Goal: Transaction & Acquisition: Book appointment/travel/reservation

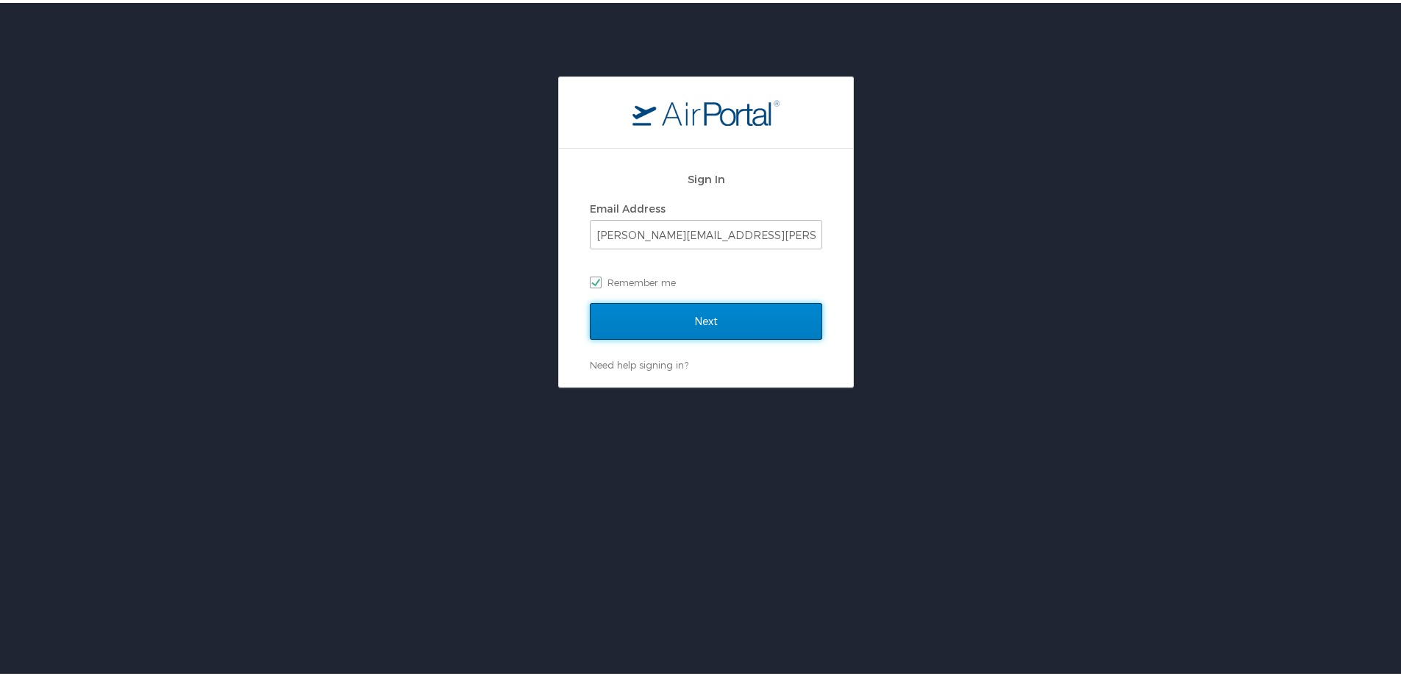
click at [786, 308] on input "Next" at bounding box center [706, 318] width 232 height 37
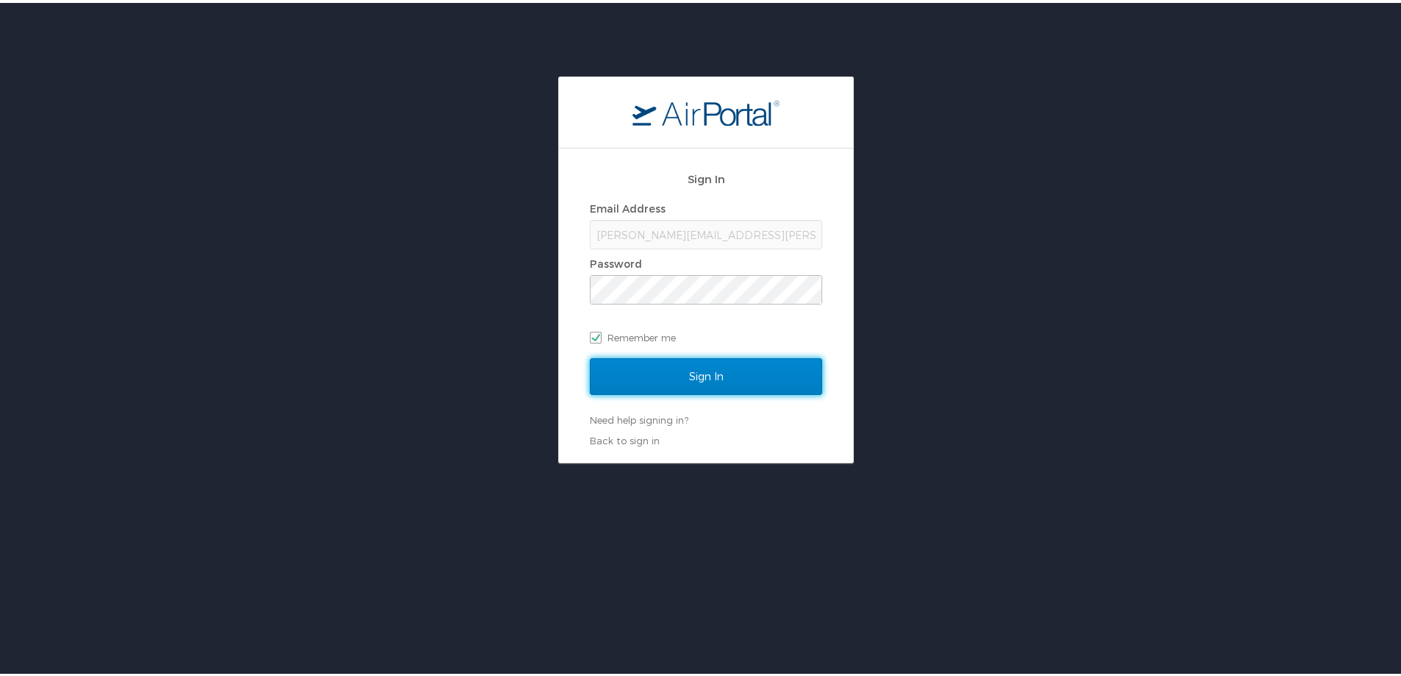
click at [746, 375] on input "Sign In" at bounding box center [706, 373] width 232 height 37
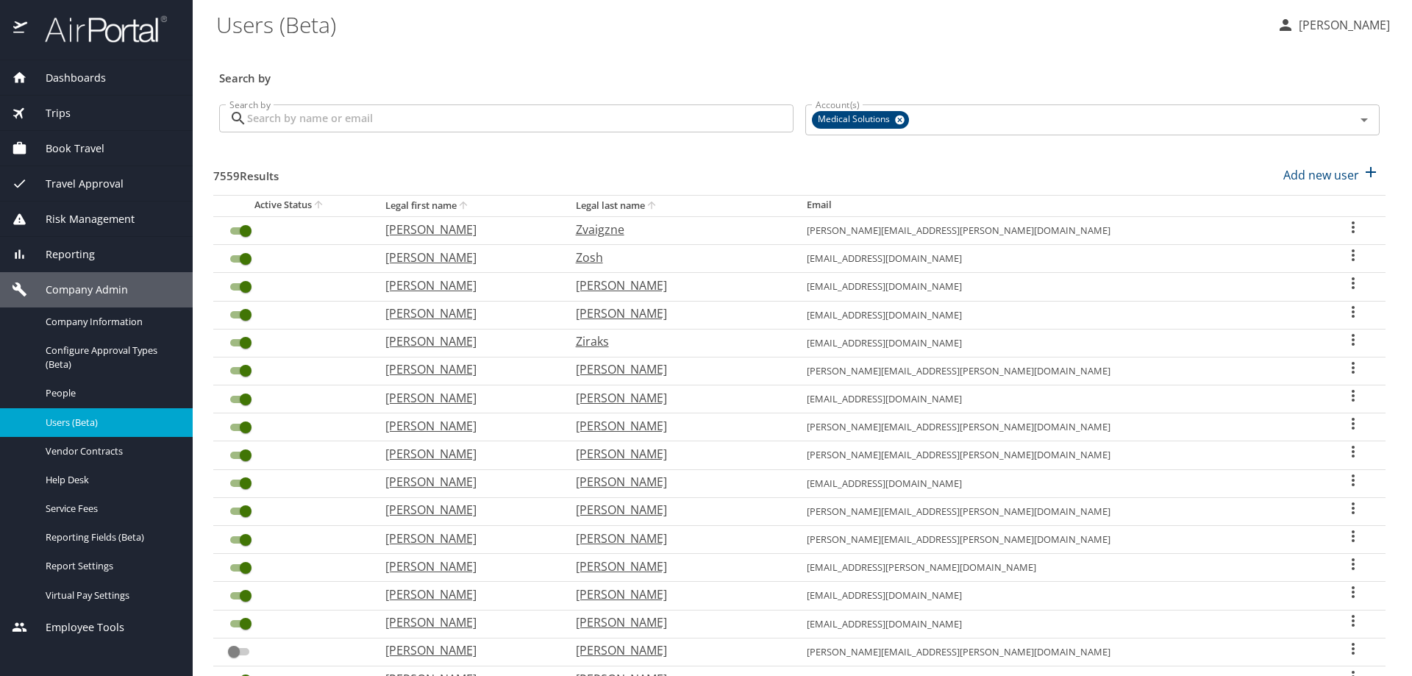
click at [101, 149] on span "Book Travel" at bounding box center [65, 148] width 77 height 16
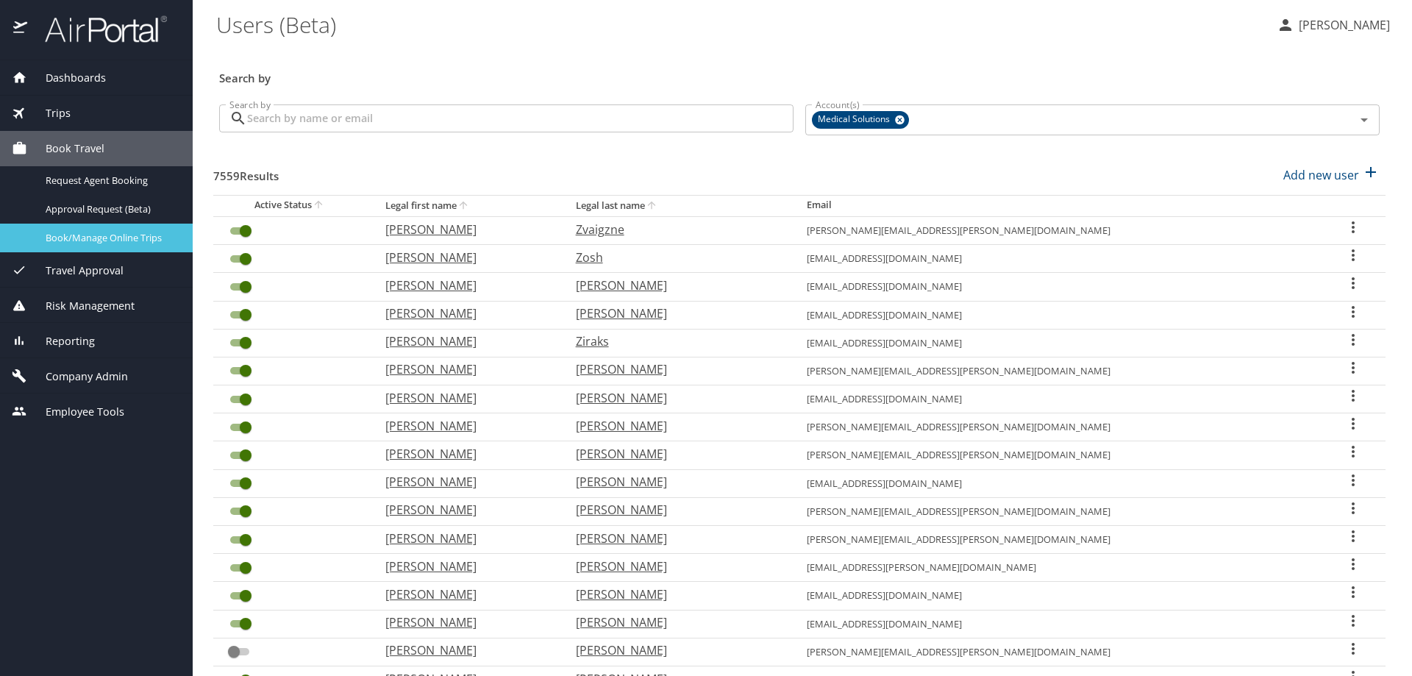
click at [112, 247] on link "Book/Manage Online Trips" at bounding box center [96, 238] width 193 height 29
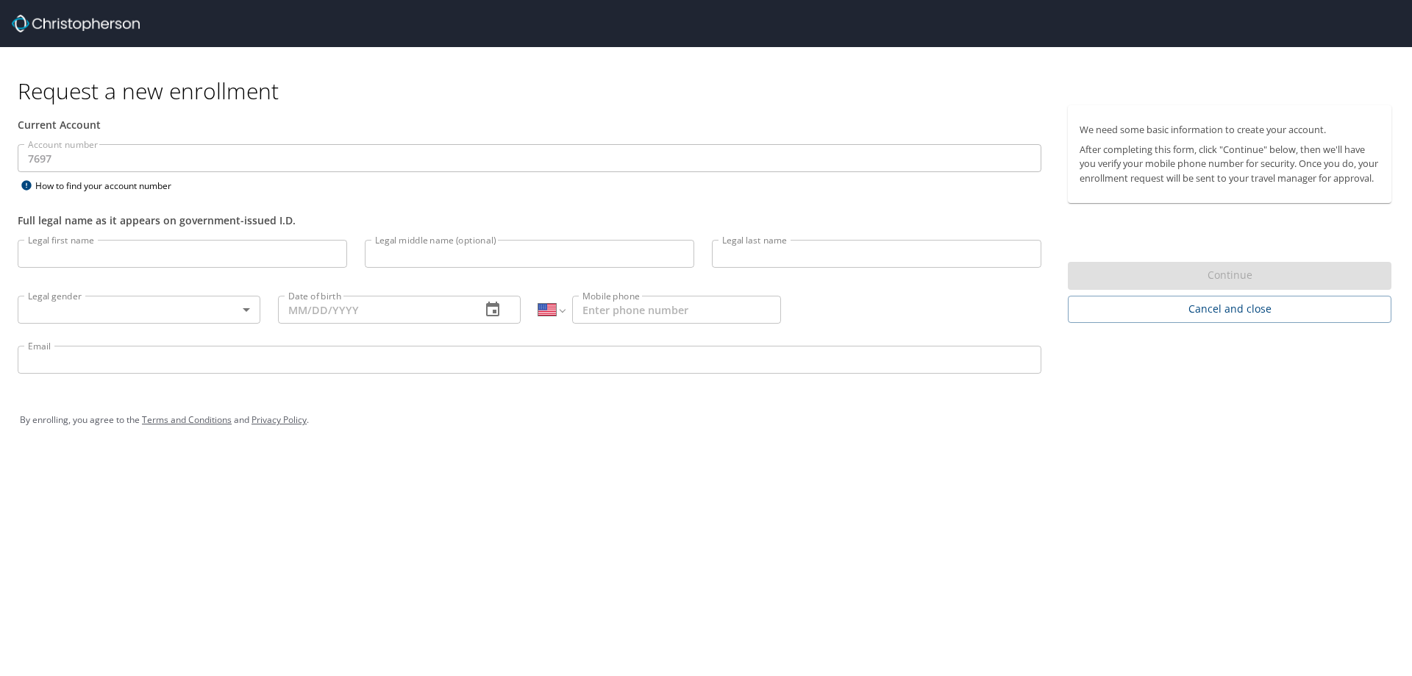
select select "US"
